Goal: Find specific page/section: Find specific page/section

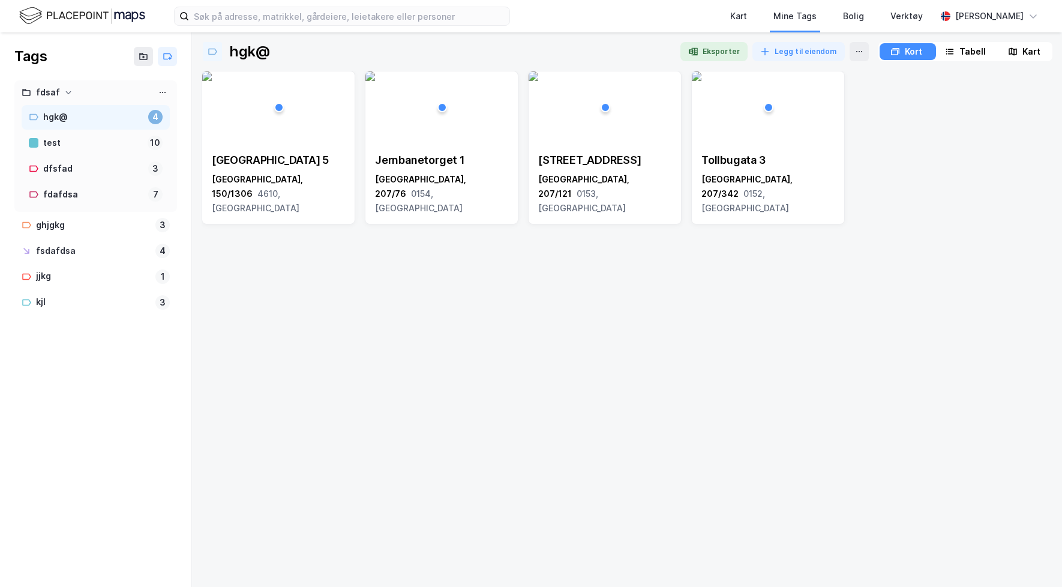
click at [1018, 49] on div "Kart" at bounding box center [1024, 51] width 54 height 17
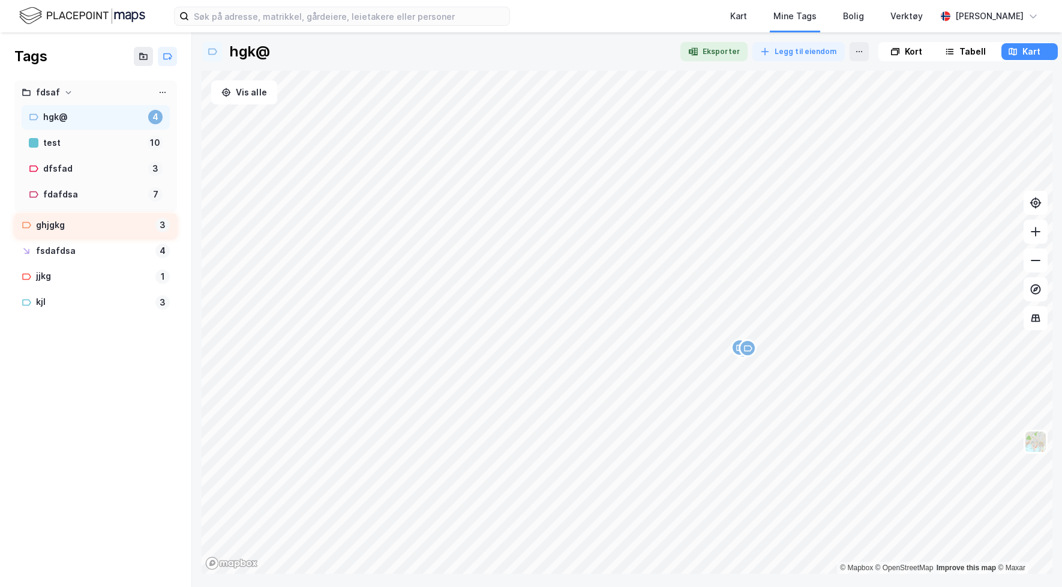
click at [87, 223] on div "ghjgkg" at bounding box center [93, 225] width 115 height 15
click at [93, 256] on div "fsdafdsa" at bounding box center [93, 251] width 115 height 15
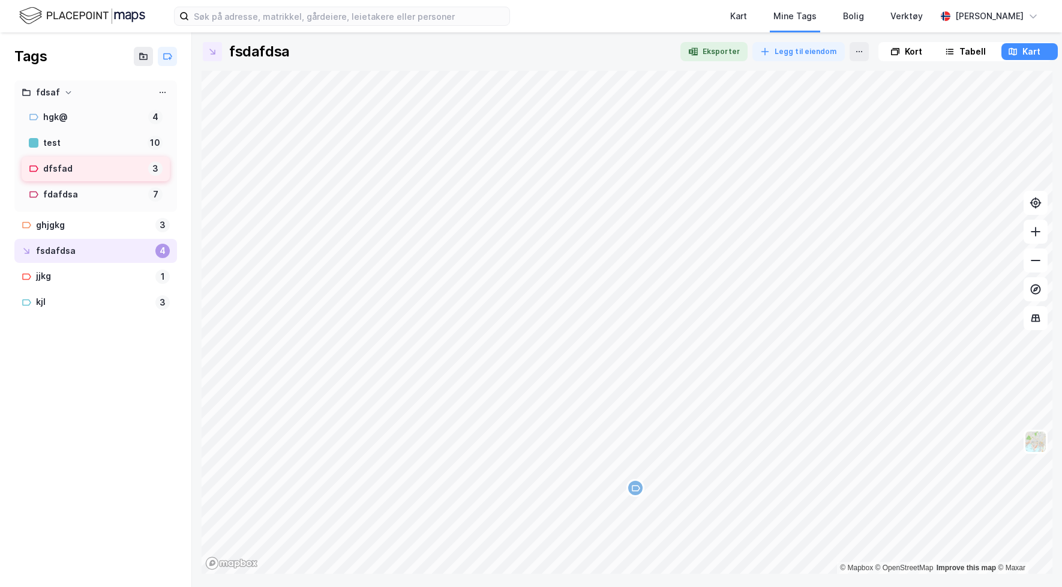
click at [92, 174] on div "dfsfad" at bounding box center [93, 168] width 100 height 15
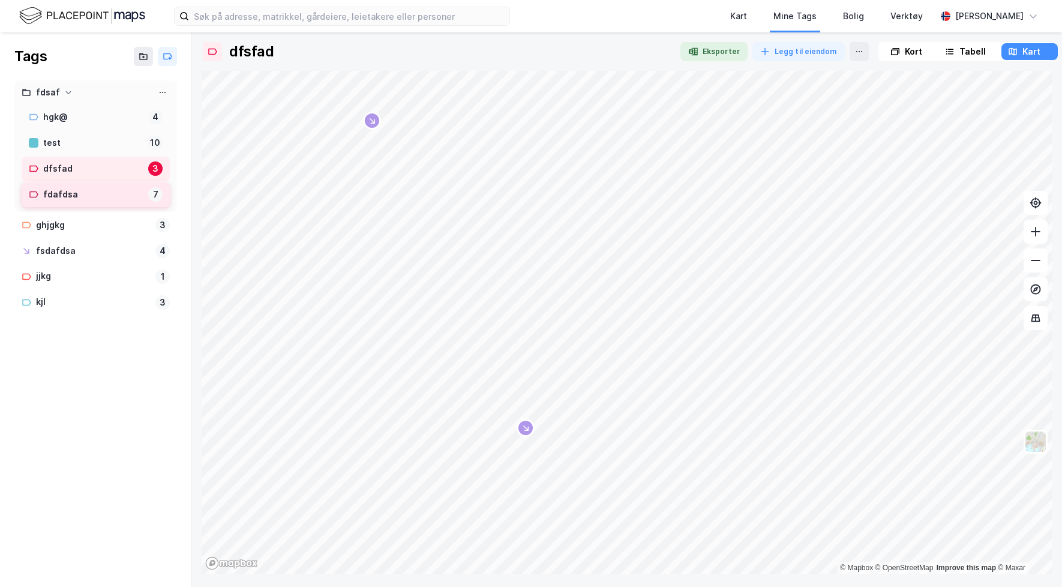
click at [94, 195] on div "fdafdsa" at bounding box center [93, 194] width 100 height 15
click at [1045, 441] on img at bounding box center [1035, 441] width 23 height 23
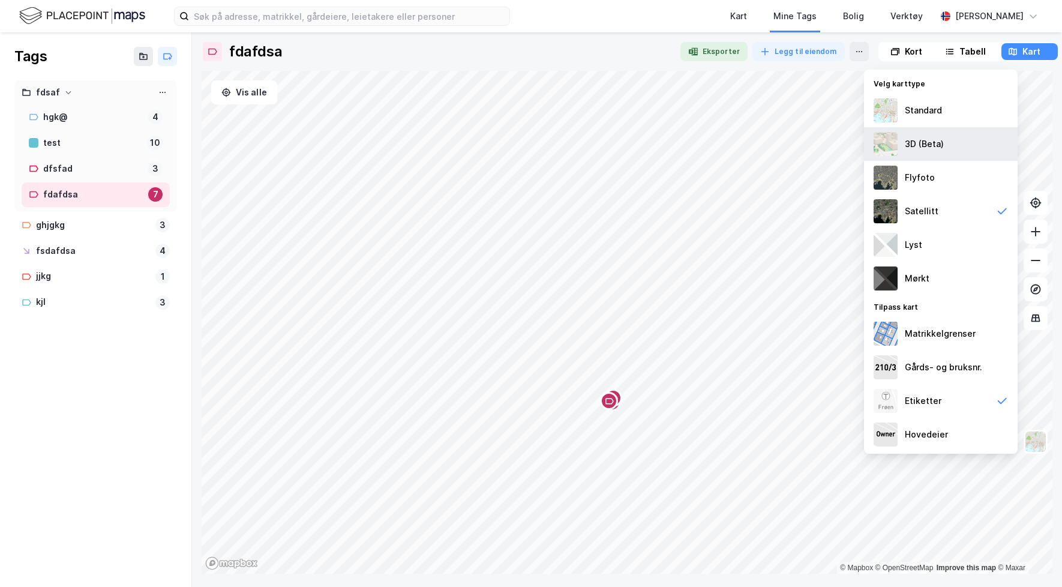
click at [911, 157] on div "3D (Beta)" at bounding box center [941, 144] width 154 height 34
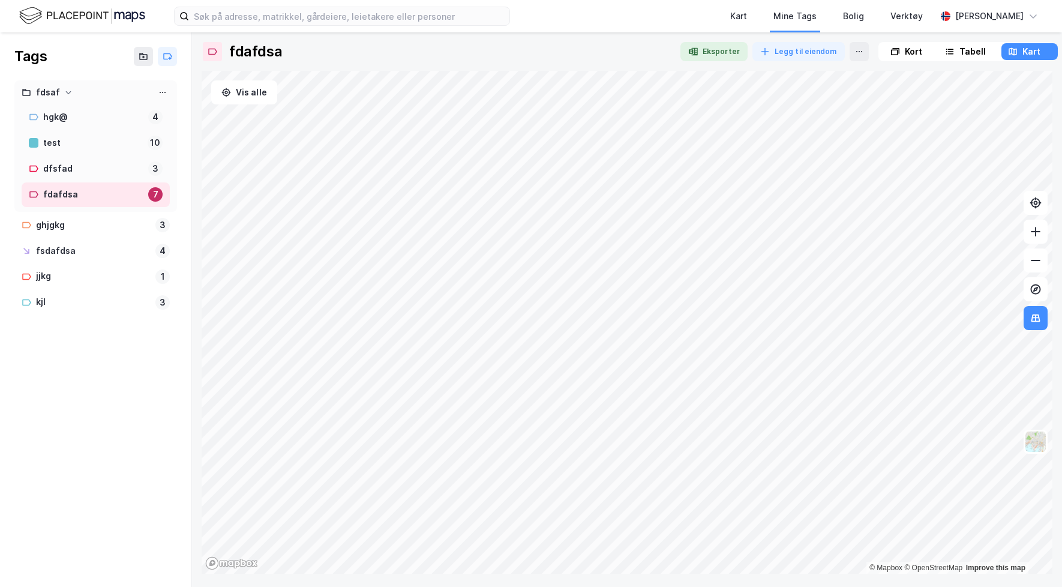
click at [971, 61] on div "fdafdsa Eksporter Legg til eiendom Kort Tabell Kart Vis alle © Mapbox © OpenStr…" at bounding box center [627, 308] width 851 height 532
click at [971, 55] on div "Tabell" at bounding box center [972, 51] width 26 height 14
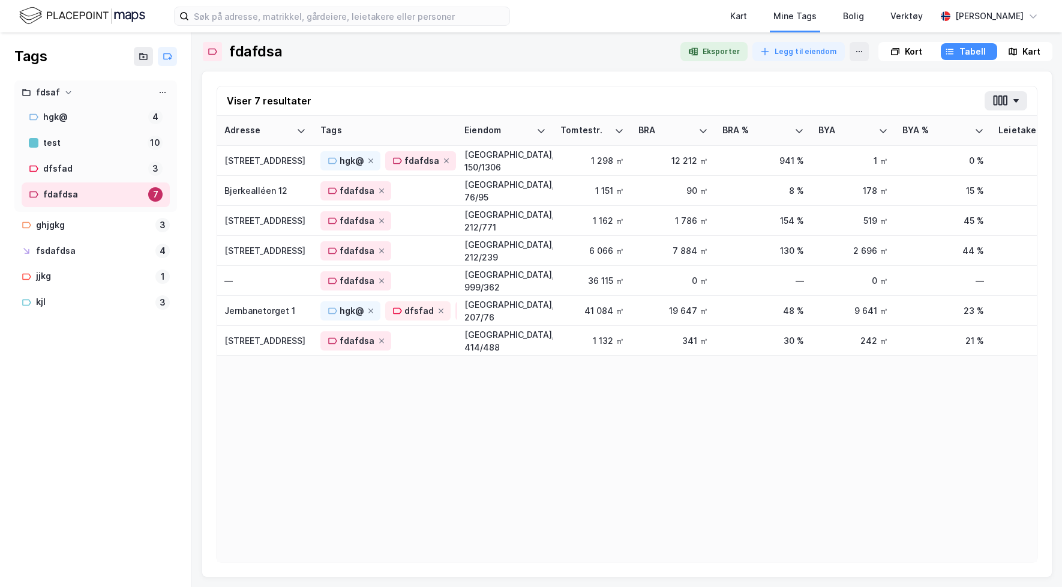
click at [1006, 52] on div "Kart" at bounding box center [1024, 51] width 54 height 17
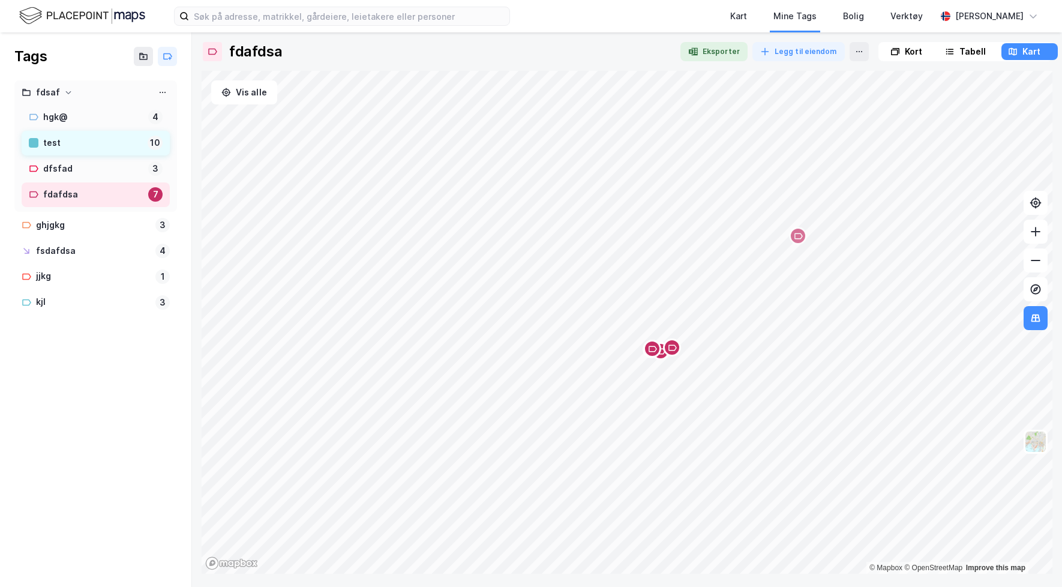
click at [98, 151] on div "test 10" at bounding box center [96, 143] width 148 height 25
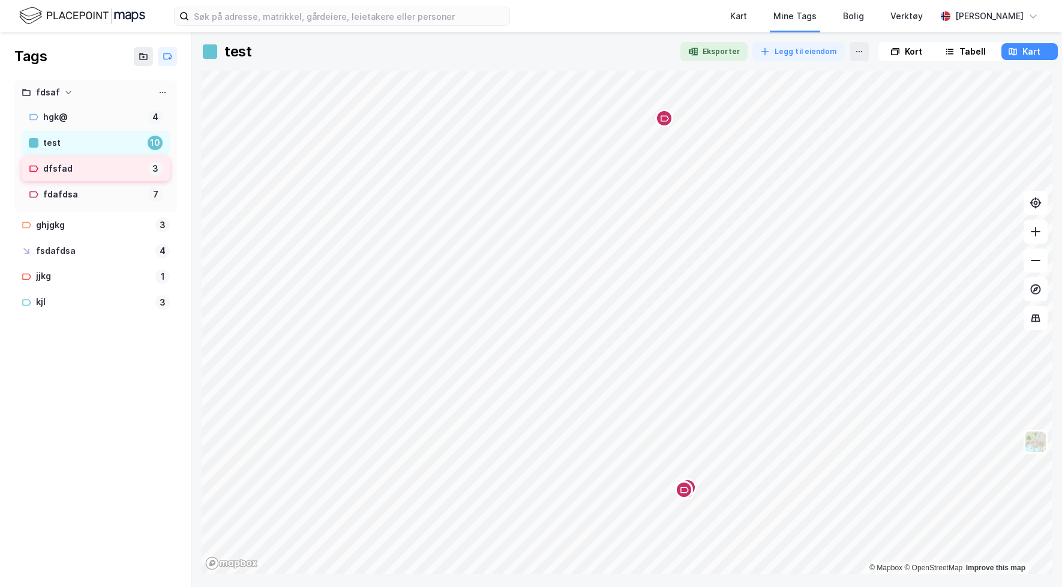
click at [98, 172] on div "dfsfad" at bounding box center [93, 168] width 100 height 15
click at [914, 52] on div "Kort" at bounding box center [913, 51] width 17 height 14
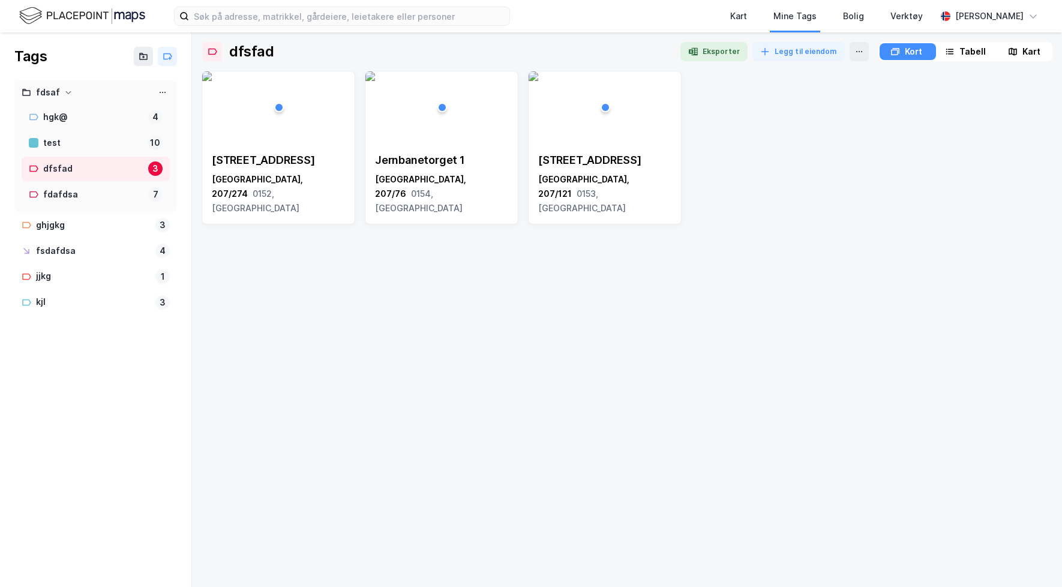
click at [962, 53] on div "Tabell" at bounding box center [972, 51] width 26 height 14
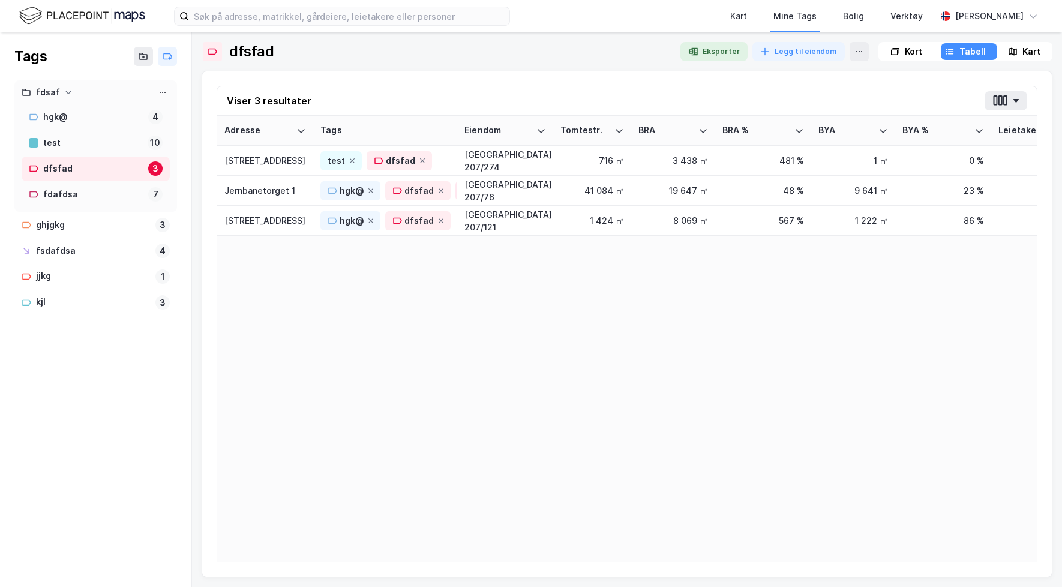
click at [1009, 53] on icon at bounding box center [1013, 52] width 10 height 10
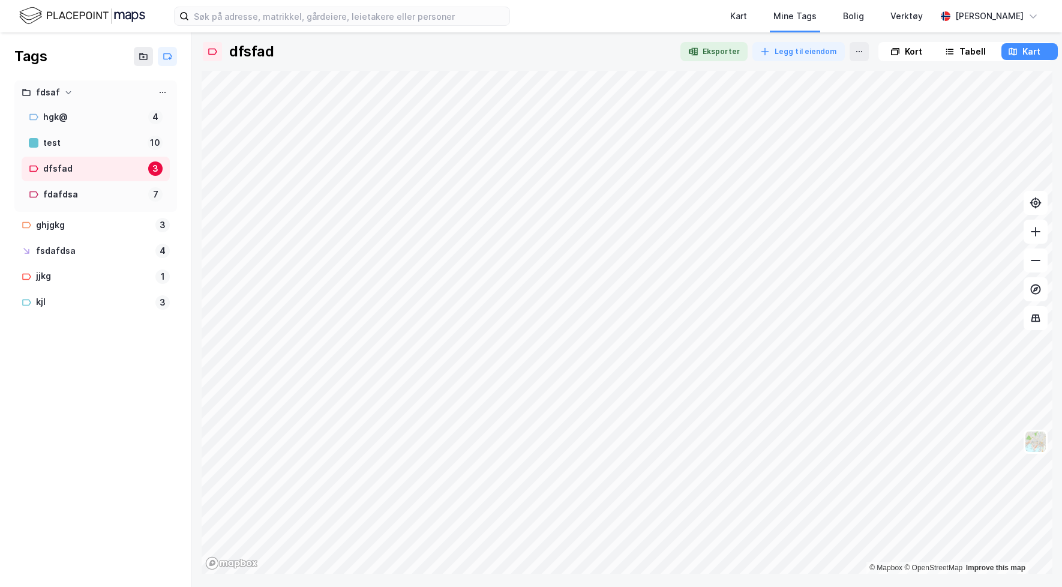
click at [898, 53] on div "Kort" at bounding box center [907, 51] width 54 height 17
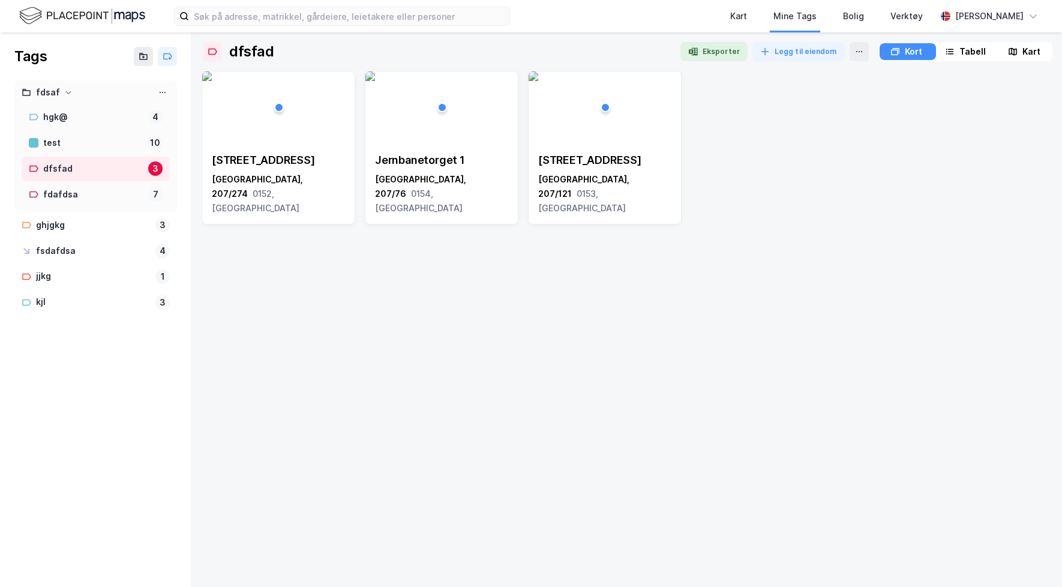
click at [968, 53] on div "Tabell" at bounding box center [972, 51] width 26 height 14
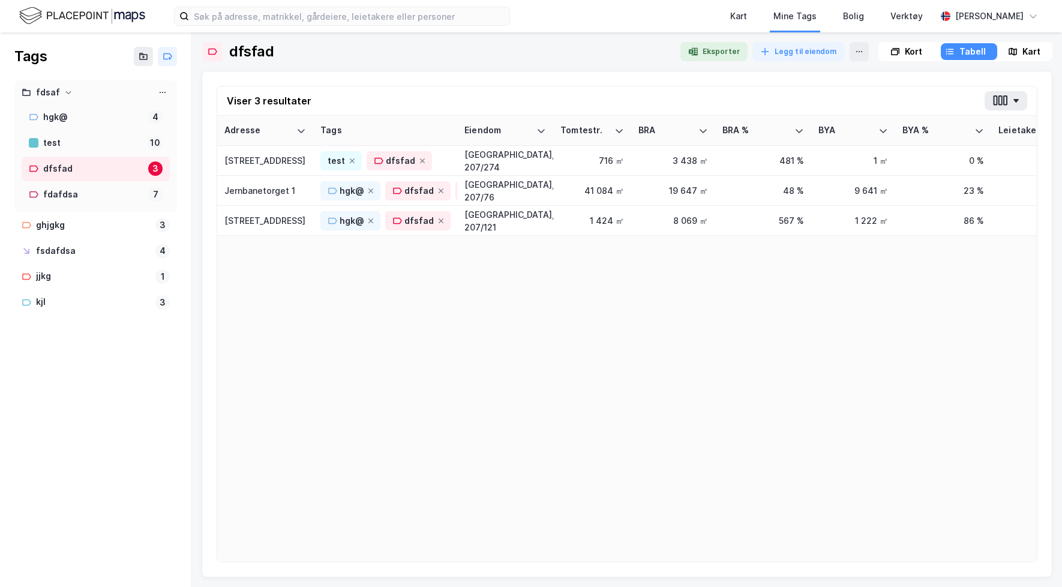
click at [1003, 53] on div "Kart" at bounding box center [1024, 51] width 54 height 17
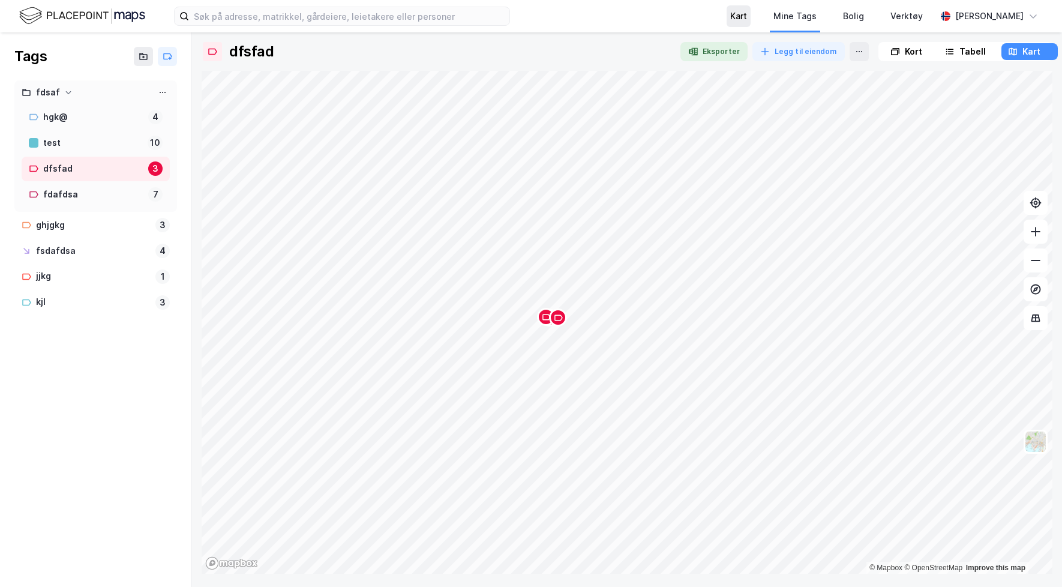
click at [742, 17] on div "Kart" at bounding box center [738, 16] width 17 height 14
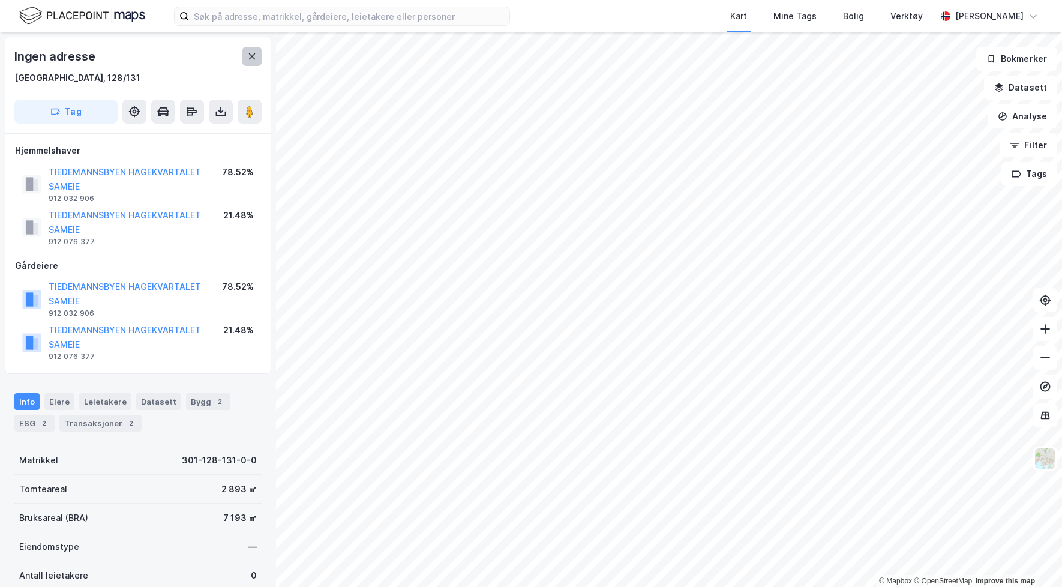
click at [251, 61] on icon at bounding box center [252, 57] width 10 height 10
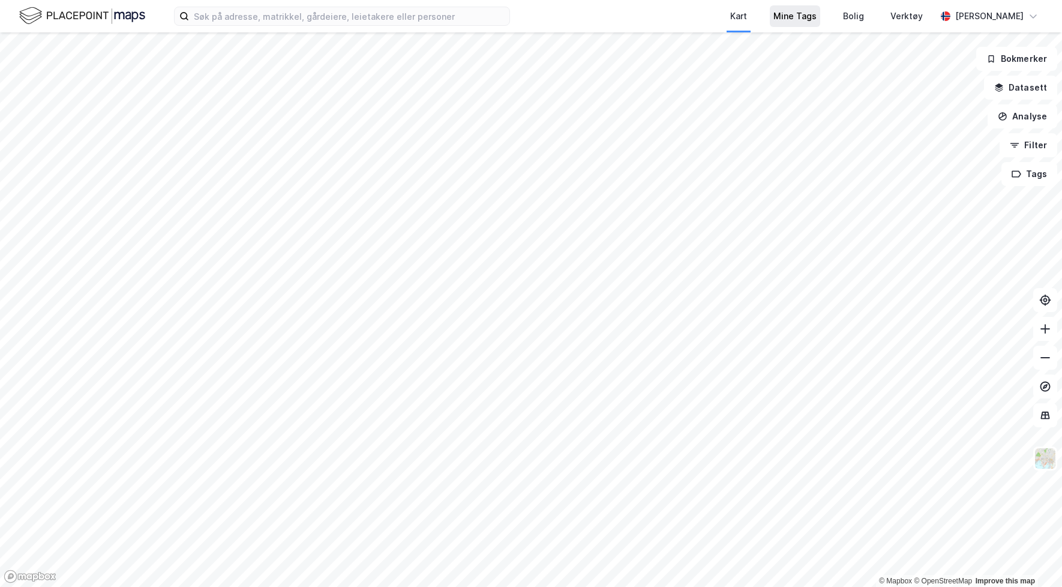
click at [805, 13] on div "Mine Tags" at bounding box center [794, 16] width 43 height 14
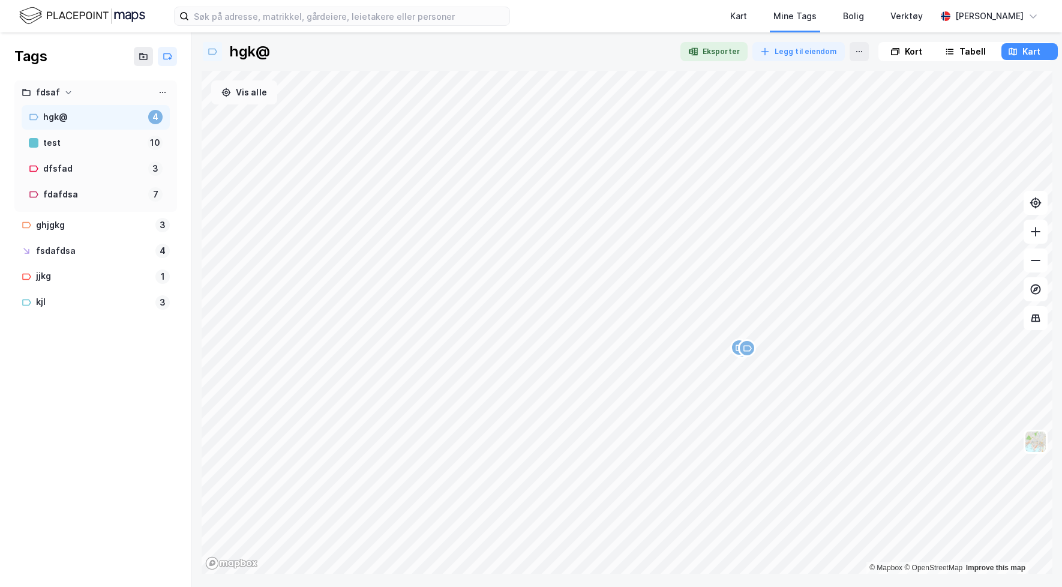
click at [254, 98] on button "Vis alle" at bounding box center [244, 92] width 66 height 24
click at [974, 53] on div "Tabell" at bounding box center [972, 51] width 26 height 14
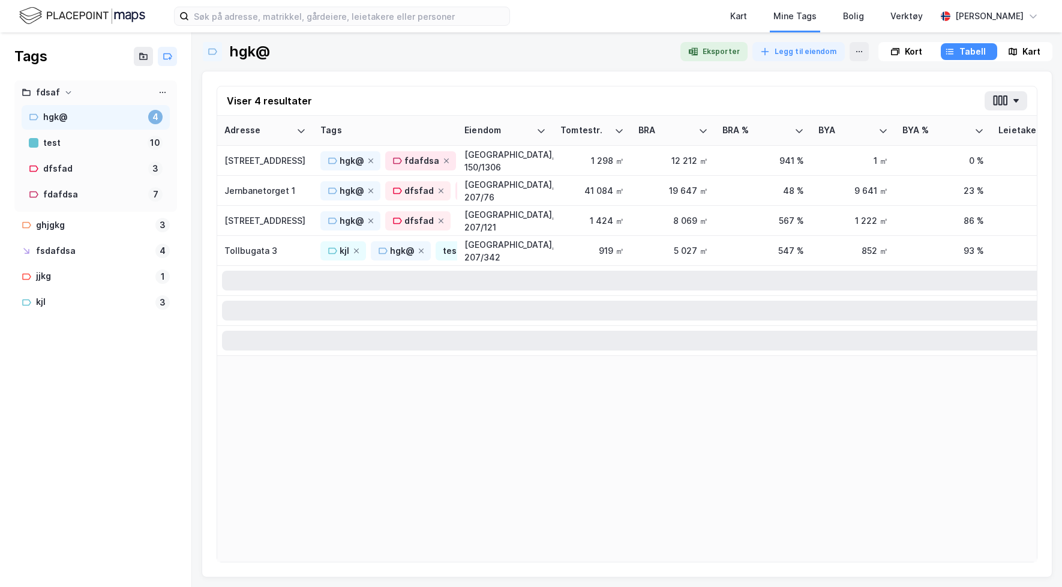
click at [913, 54] on div "Kort" at bounding box center [913, 51] width 17 height 14
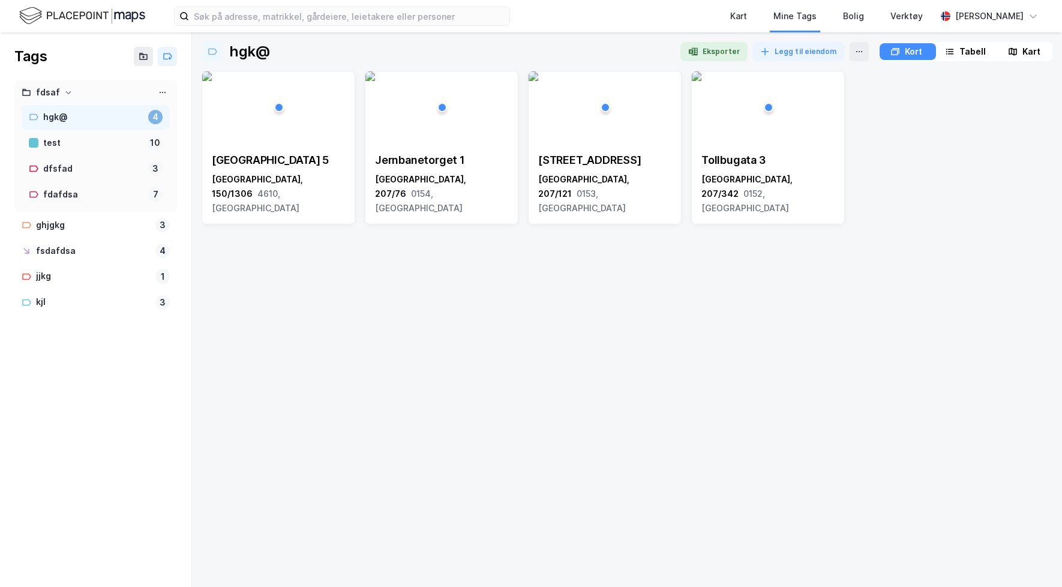
click at [954, 54] on div "Tabell" at bounding box center [965, 51] width 54 height 17
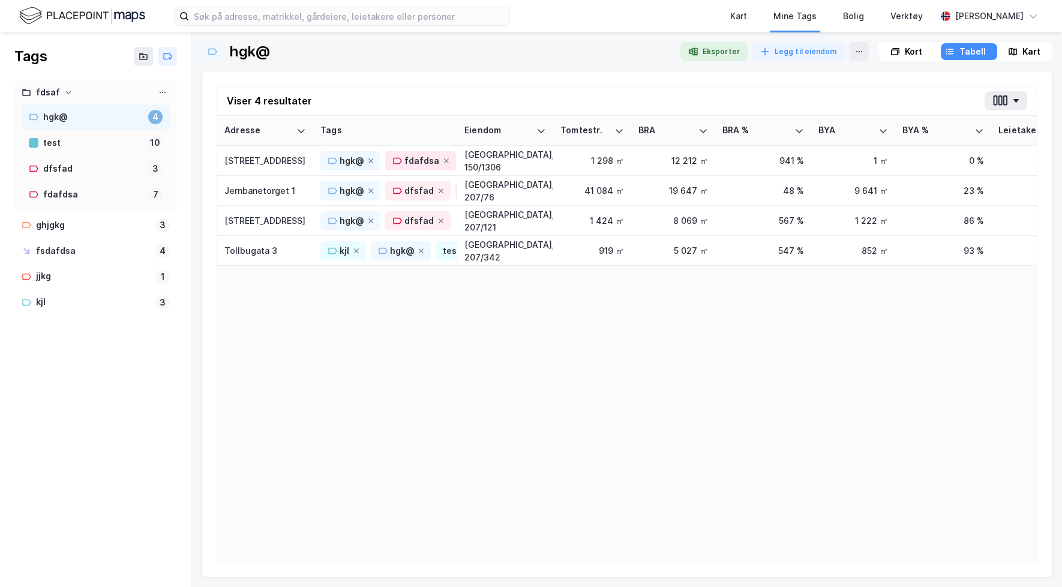
click at [1002, 53] on div "Kart" at bounding box center [1024, 51] width 54 height 17
